Goal: Transaction & Acquisition: Book appointment/travel/reservation

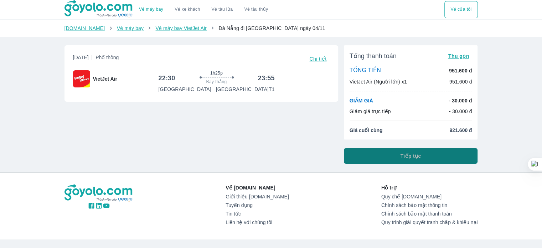
click at [396, 151] on button "Tiếp tục" at bounding box center [411, 156] width 134 height 16
